Goal: Navigation & Orientation: Find specific page/section

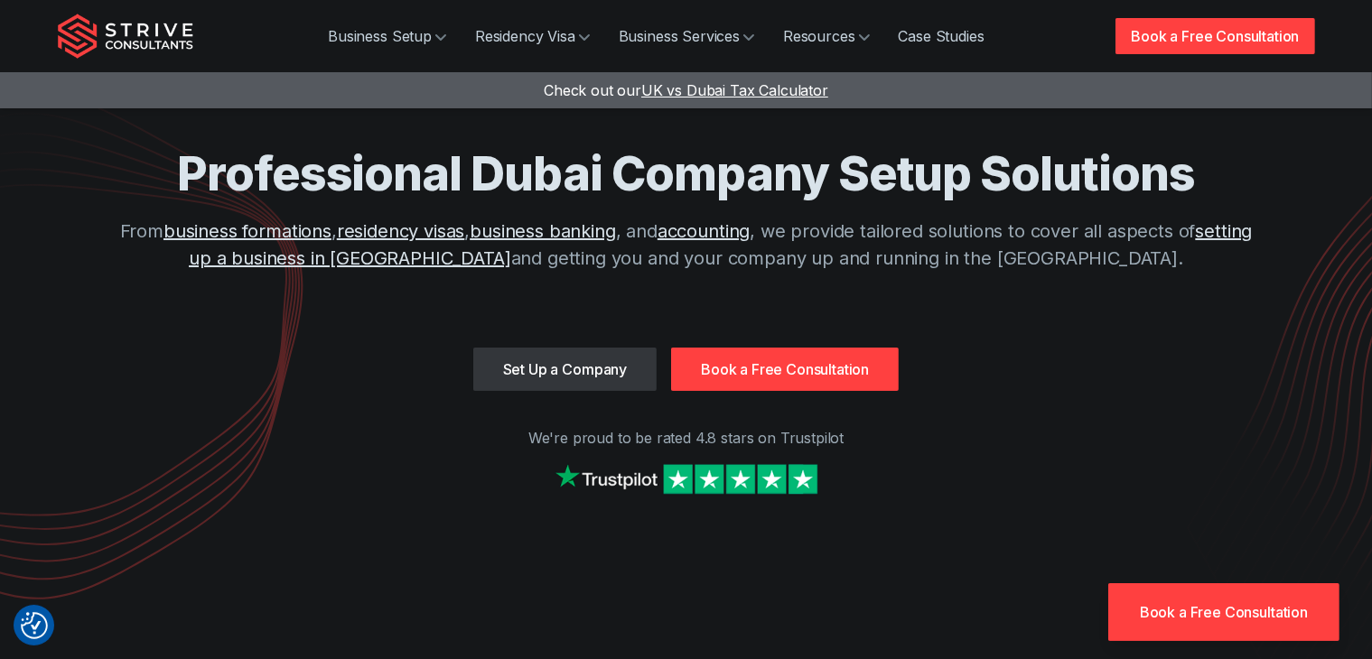
click at [725, 351] on link "Book a Free Consultation" at bounding box center [785, 369] width 228 height 43
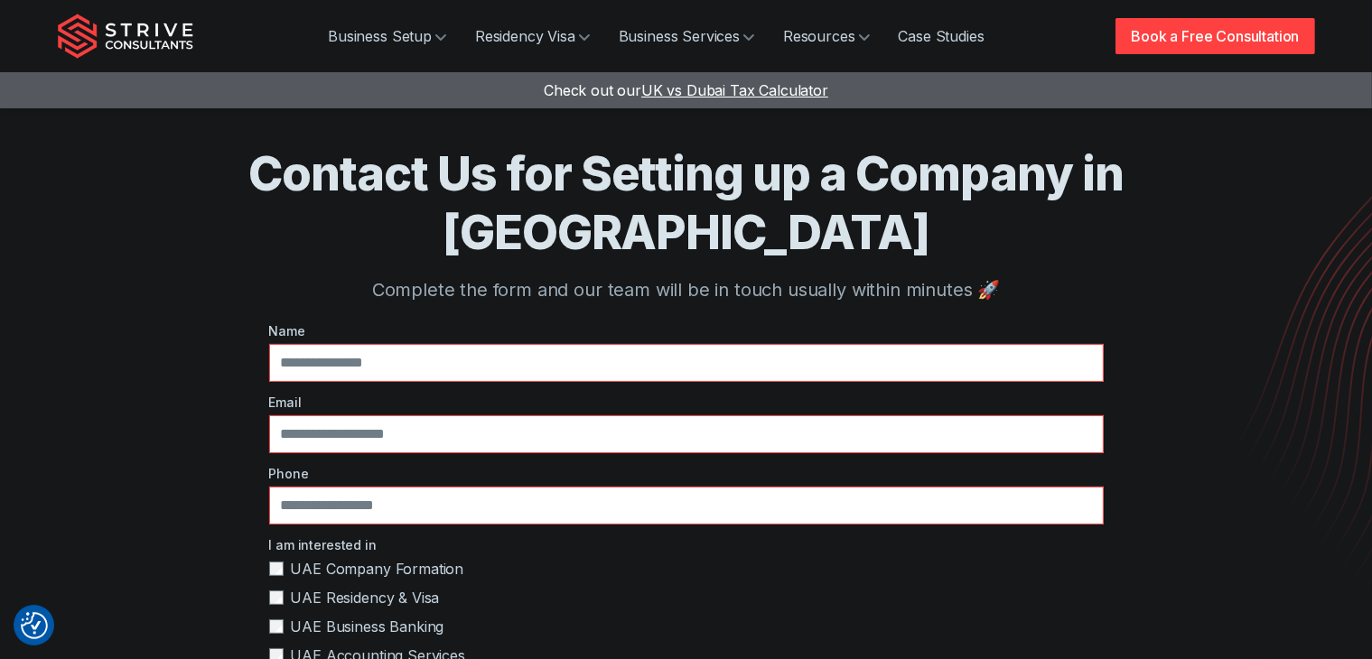
click at [678, 81] on span "UK vs Dubai Tax Calculator" at bounding box center [734, 90] width 187 height 18
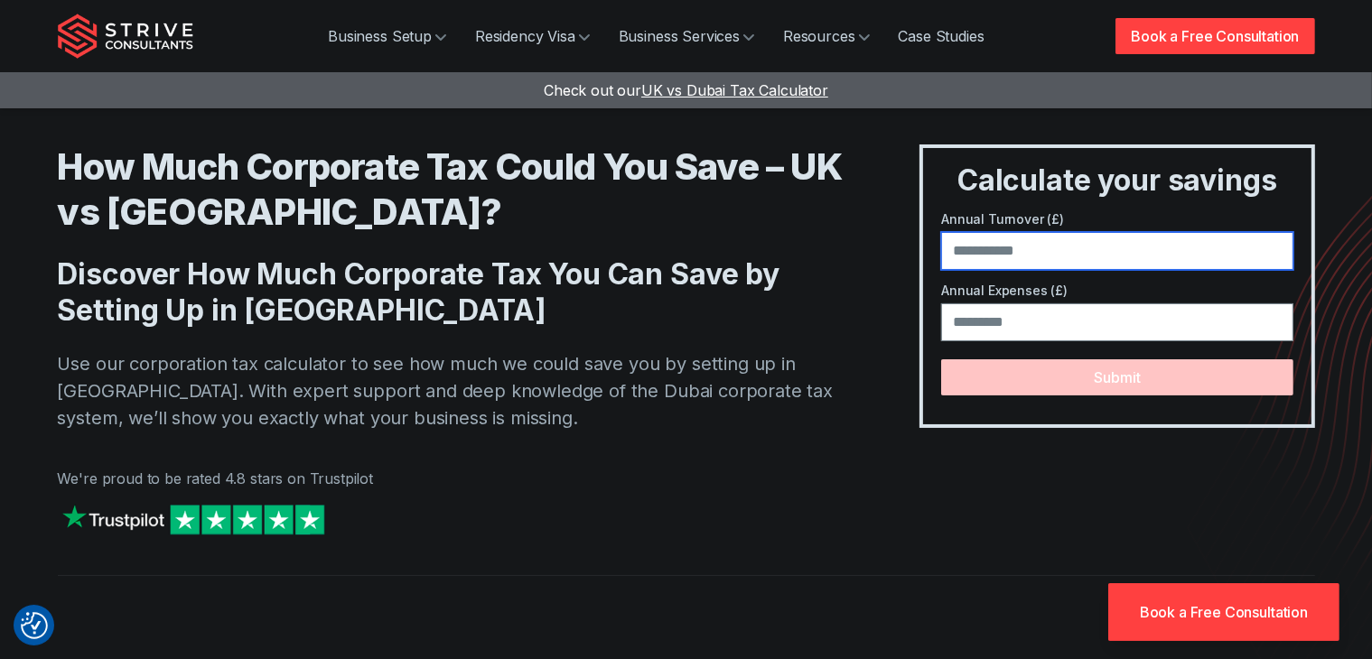
click at [1030, 260] on input "number" at bounding box center [1116, 251] width 351 height 38
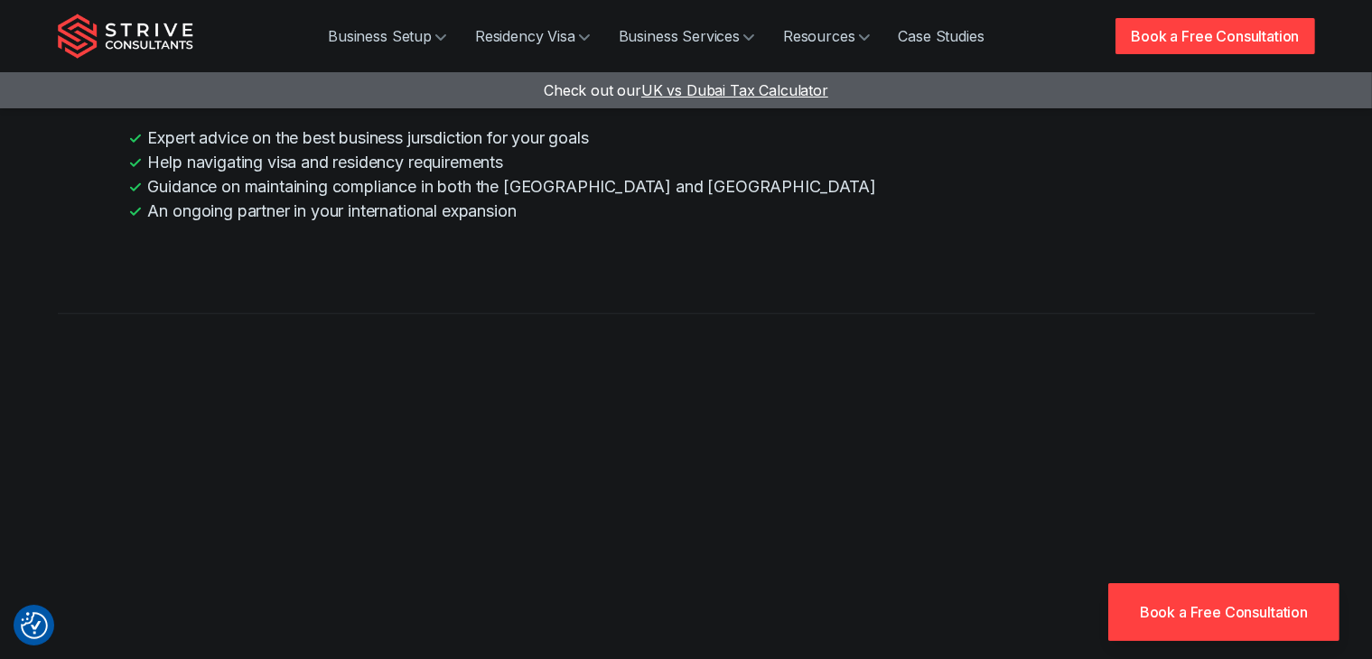
scroll to position [1897, 0]
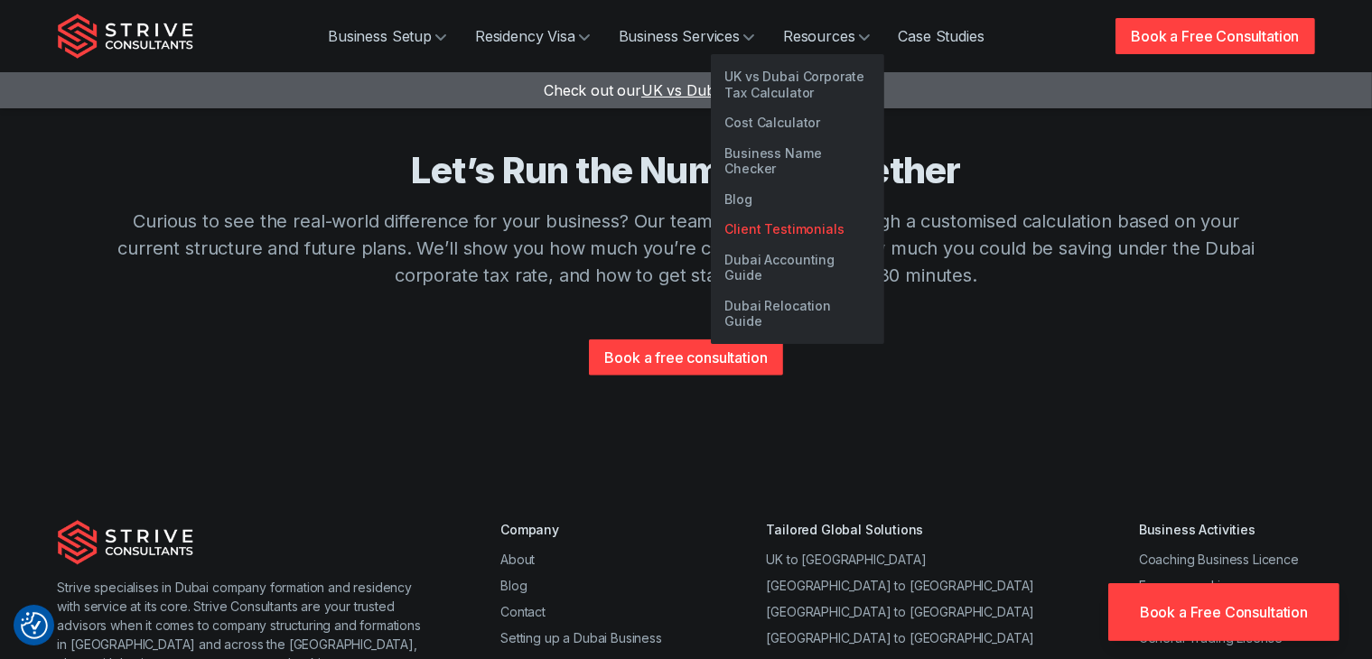
click at [817, 214] on link "Client Testimonials" at bounding box center [797, 229] width 173 height 31
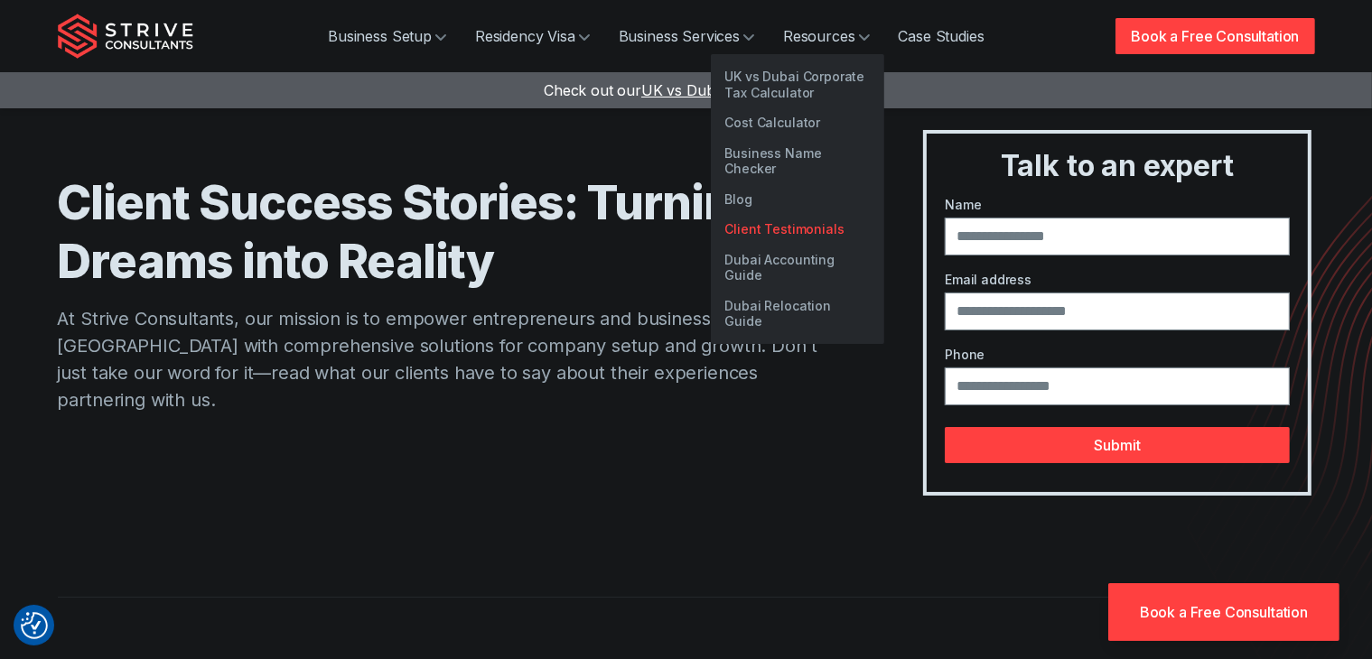
click at [767, 215] on link "Client Testimonials" at bounding box center [797, 229] width 173 height 31
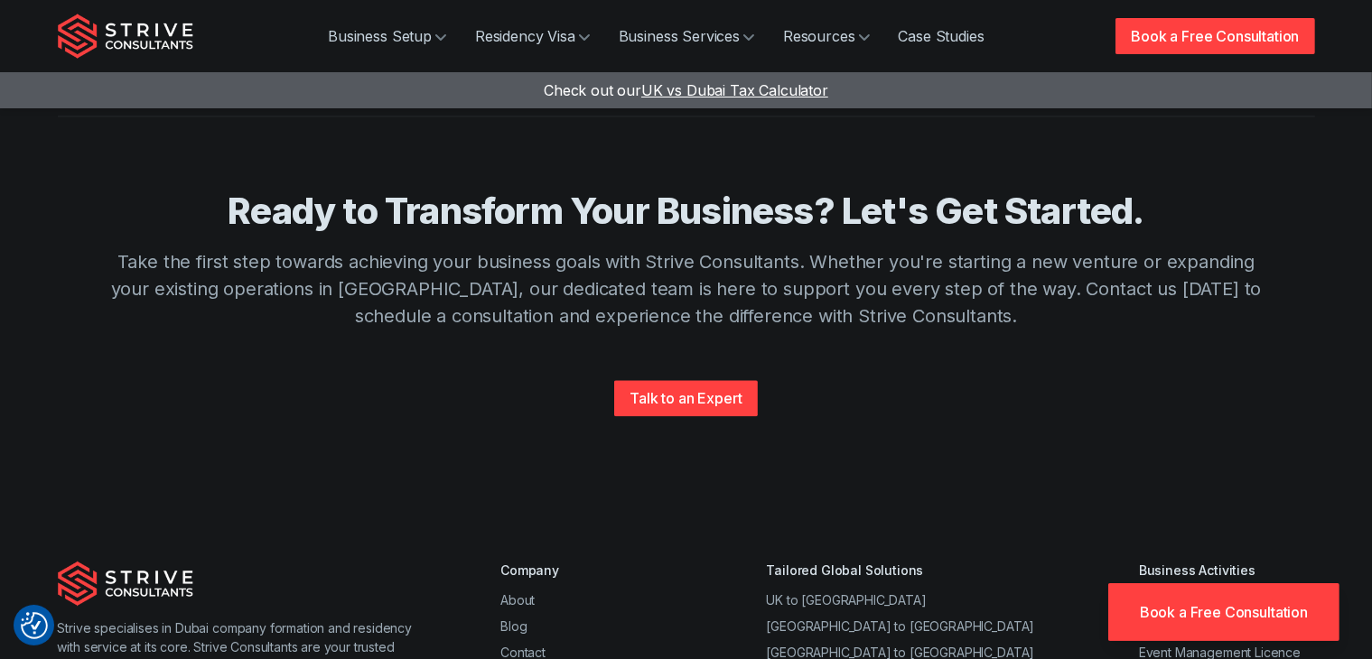
scroll to position [4245, 0]
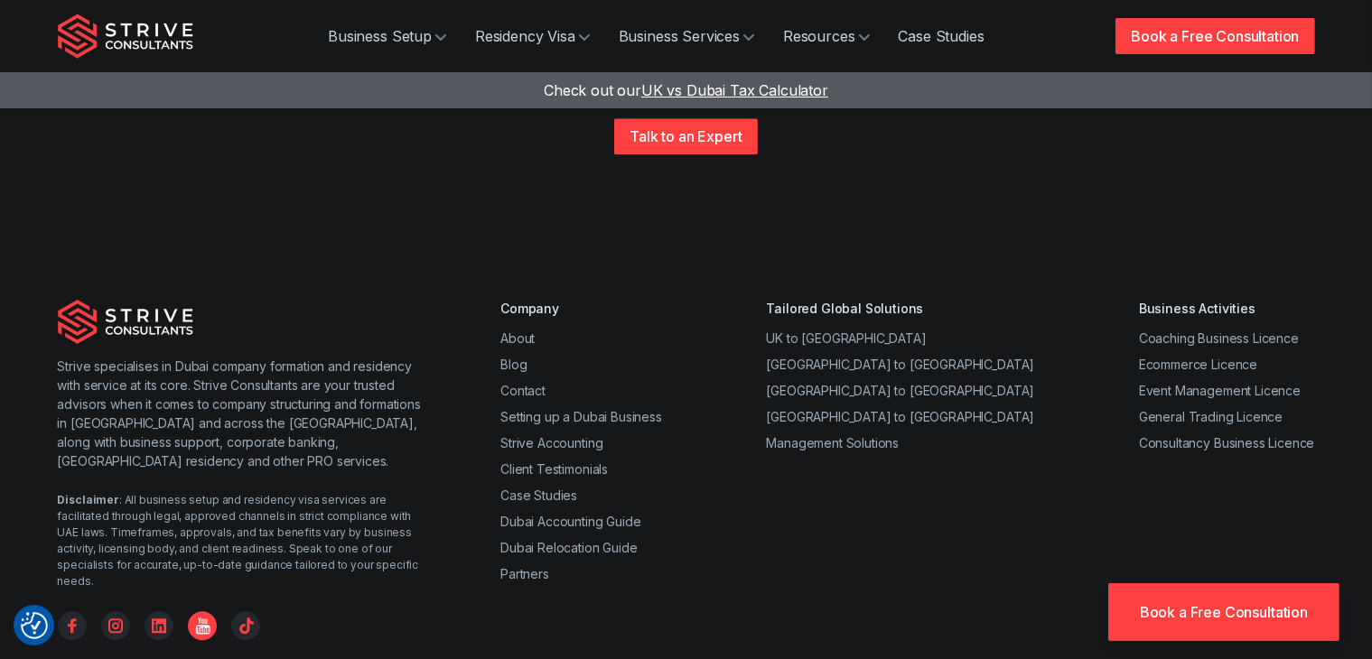
click at [215, 618] on icon "YouTube" at bounding box center [205, 629] width 23 height 23
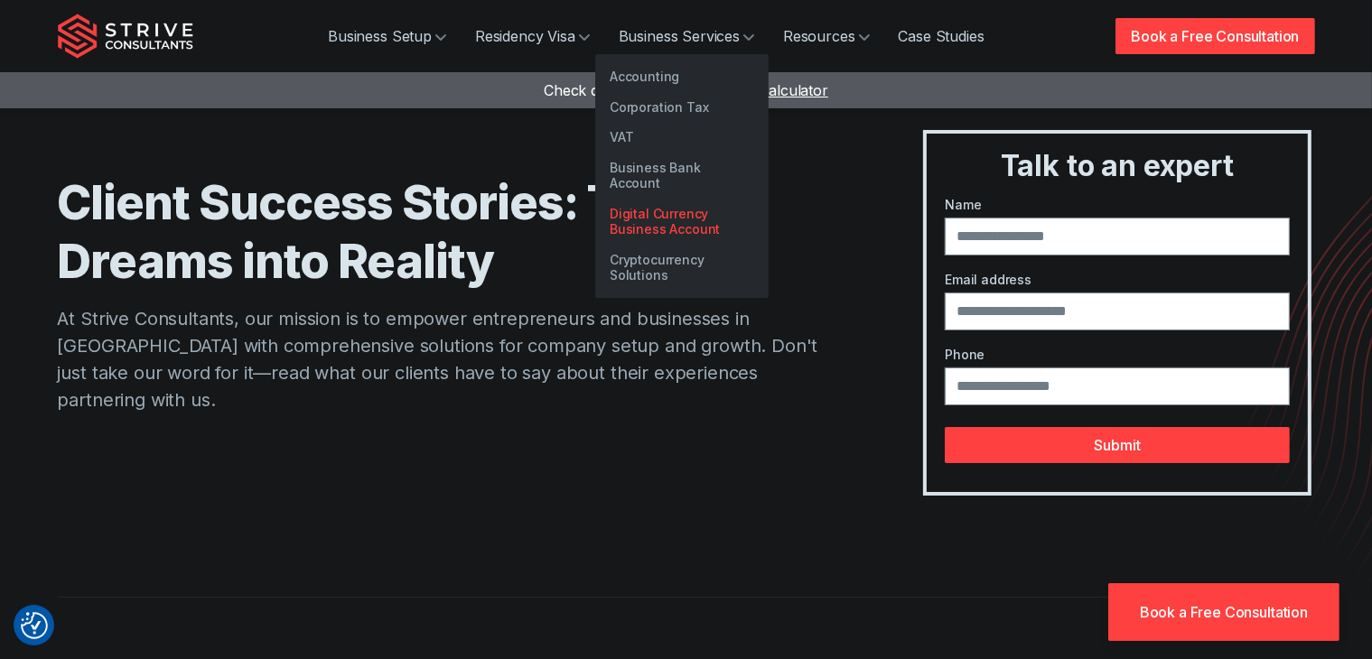
click at [672, 199] on link "Digital Currency Business Account" at bounding box center [681, 222] width 173 height 46
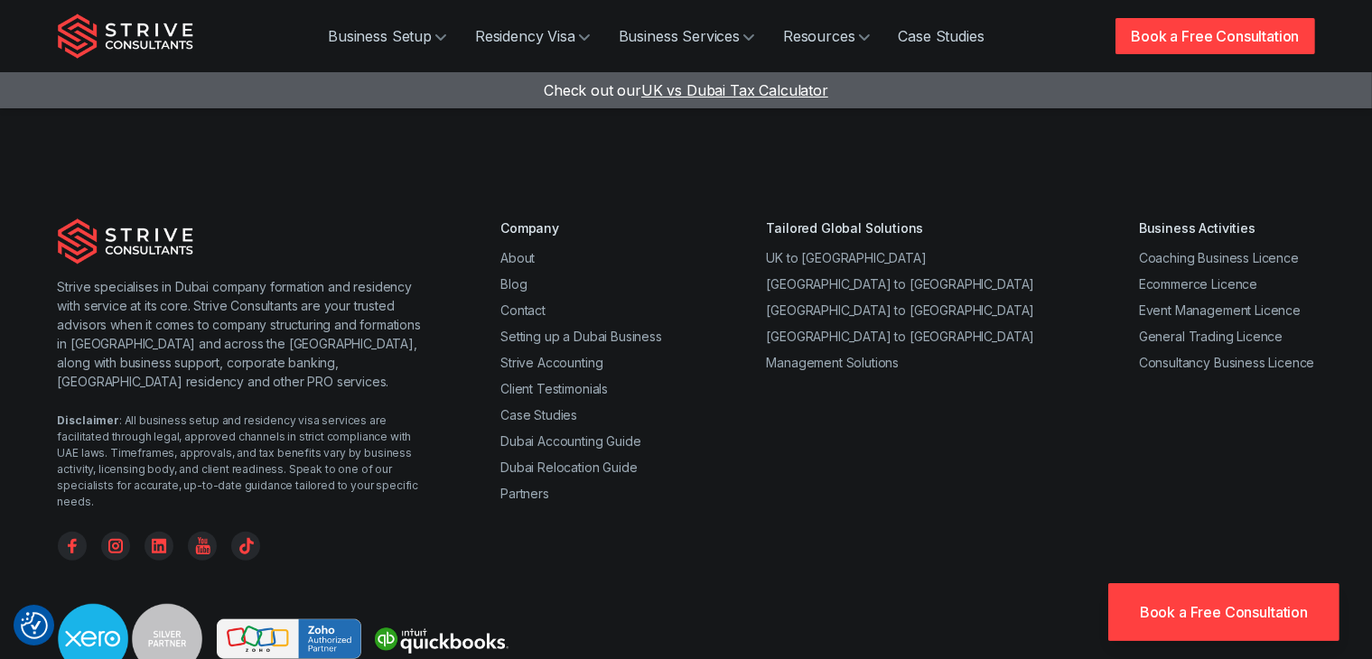
scroll to position [1626, 0]
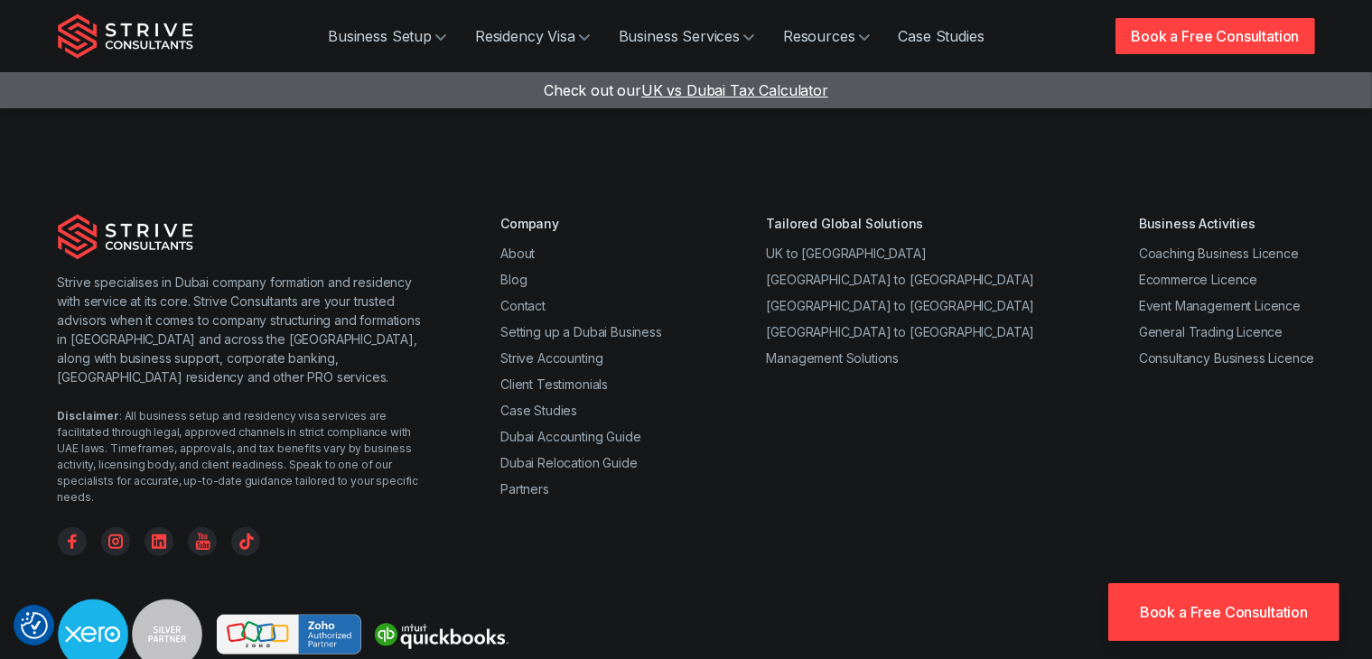
click at [547, 296] on li "Contact" at bounding box center [581, 305] width 162 height 19
click at [542, 298] on link "Contact" at bounding box center [522, 305] width 45 height 15
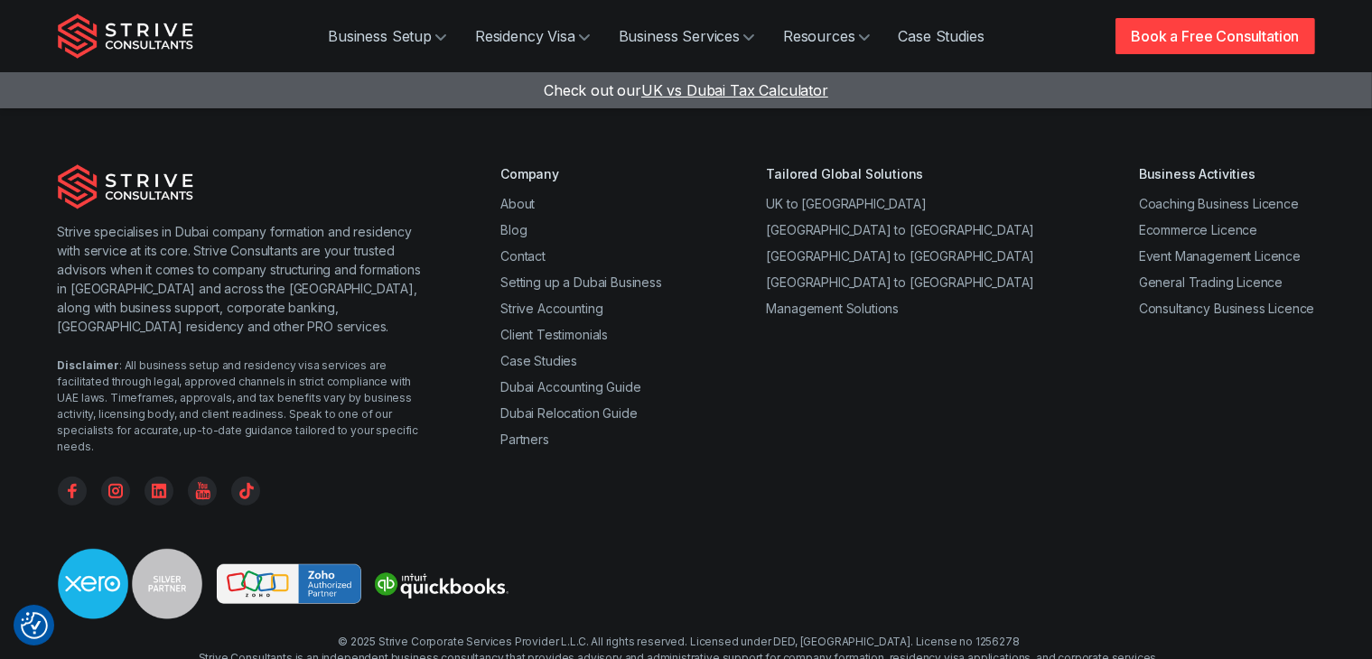
scroll to position [1138, 0]
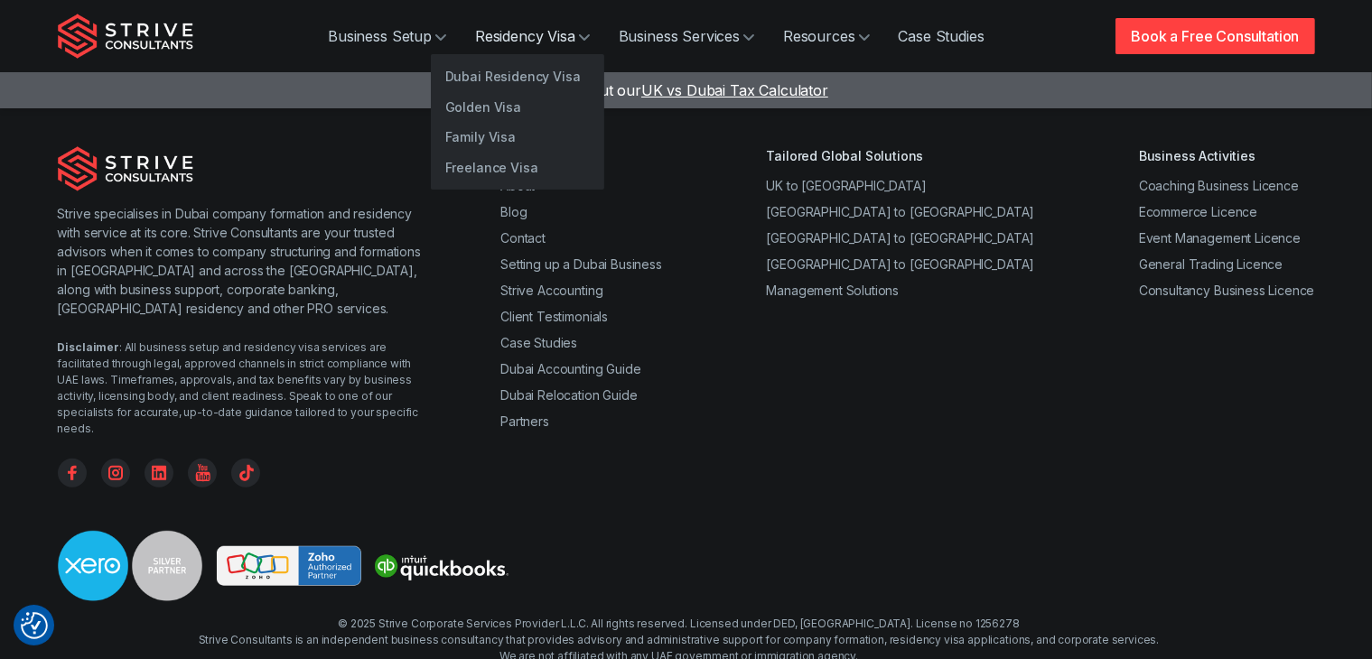
click at [564, 36] on link "Residency Visa" at bounding box center [533, 36] width 144 height 36
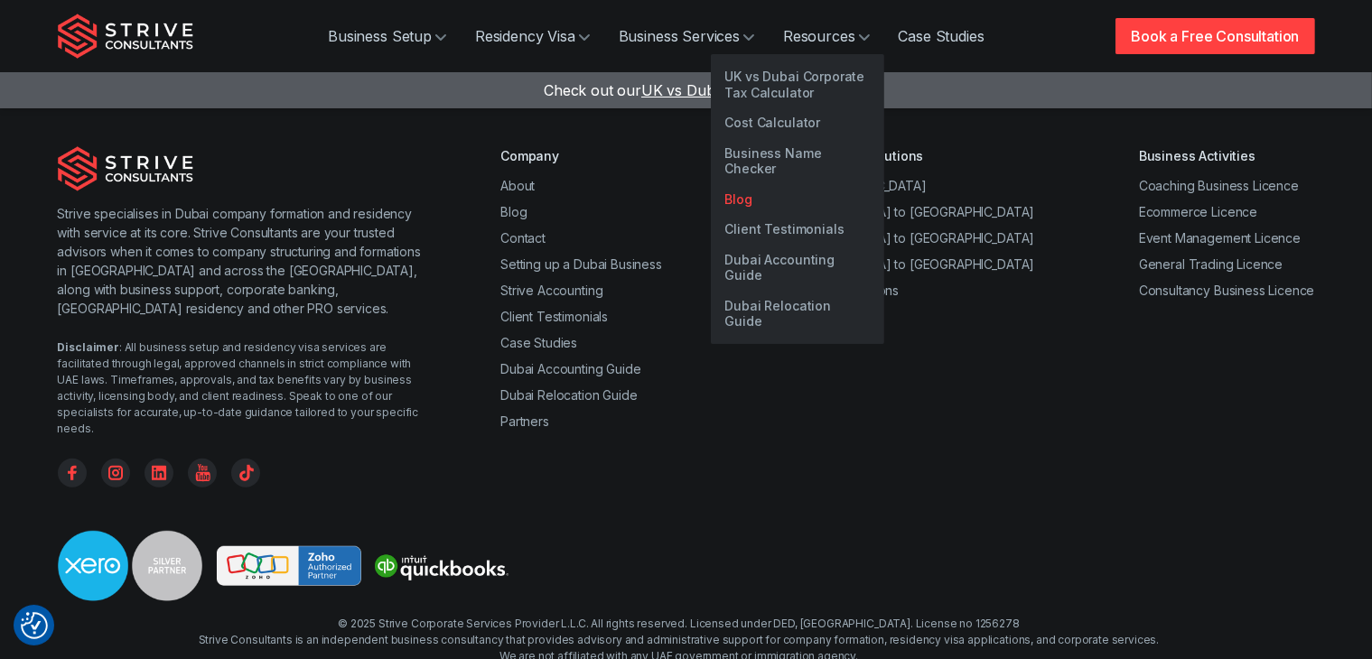
click at [725, 184] on link "Blog" at bounding box center [797, 199] width 173 height 31
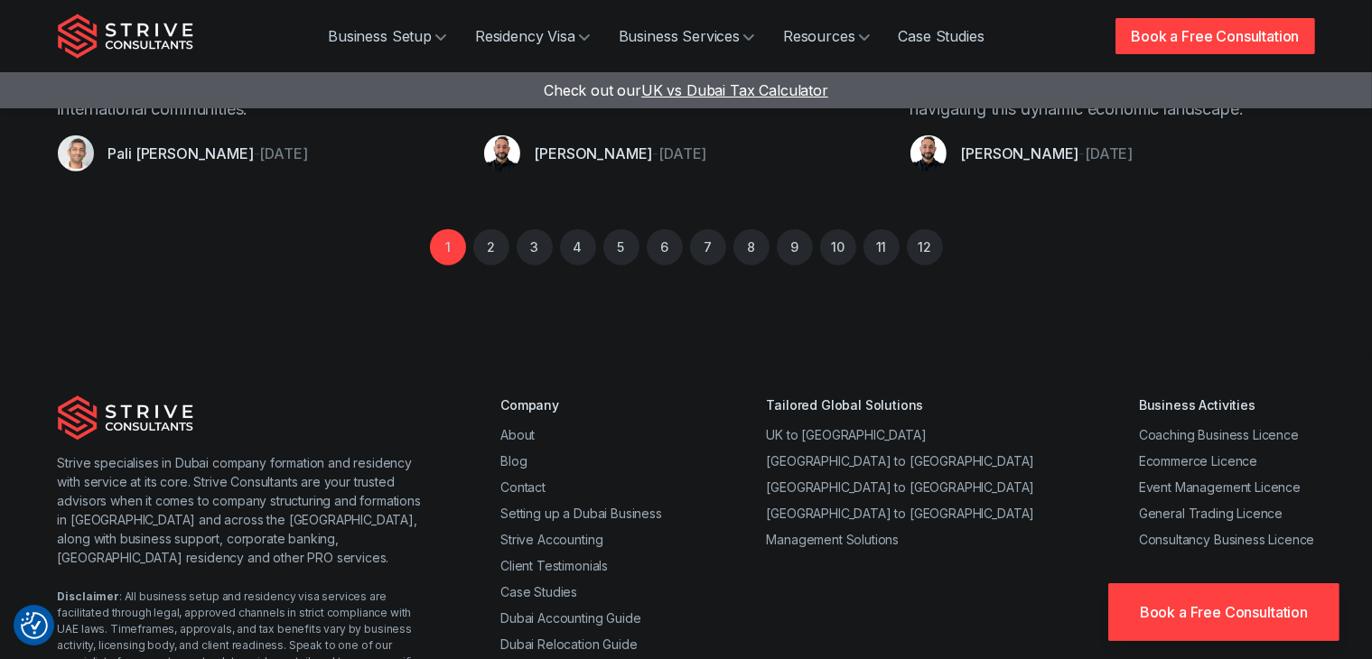
scroll to position [1987, 0]
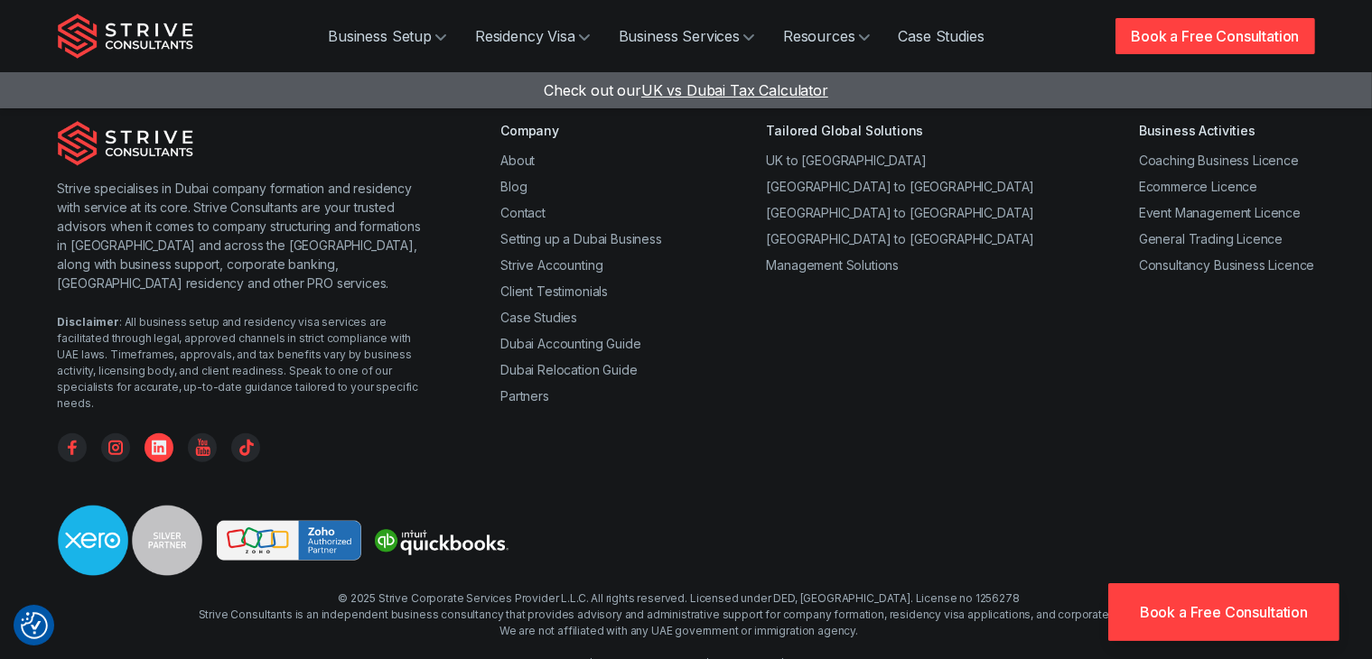
click at [170, 433] on icon "Linkedin" at bounding box center [158, 447] width 29 height 29
